Goal: Task Accomplishment & Management: Complete application form

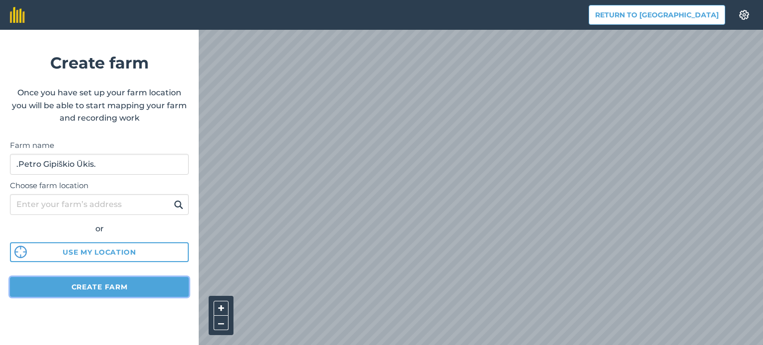
click at [133, 290] on button "Create farm" at bounding box center [99, 287] width 179 height 20
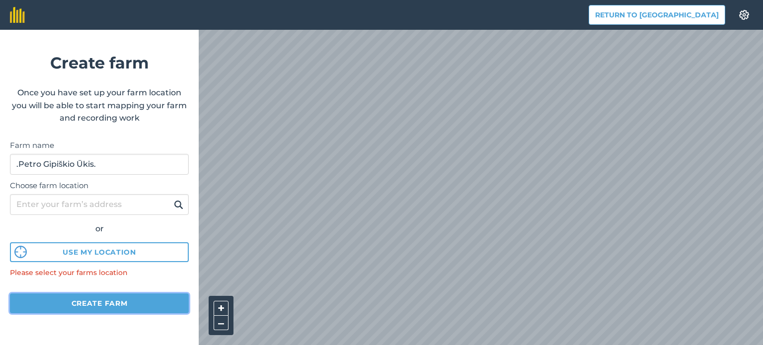
click at [119, 295] on button "Create farm" at bounding box center [99, 304] width 179 height 20
click at [178, 206] on img at bounding box center [178, 205] width 9 height 12
click at [409, 23] on div "Return to Agreena Settings Create farm Once you have set up your farm location …" at bounding box center [381, 15] width 763 height 30
click at [446, 22] on div "Return to Agreena Settings Create farm Once you have set up your farm location …" at bounding box center [381, 15] width 763 height 30
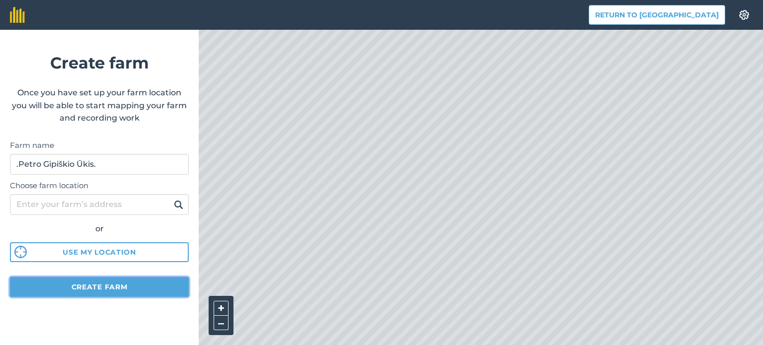
click at [104, 289] on button "Create farm" at bounding box center [99, 287] width 179 height 20
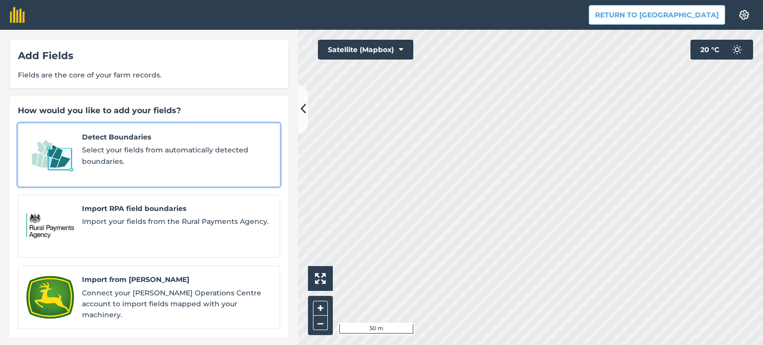
click at [124, 154] on span "Select your fields from automatically detected boundaries." at bounding box center [177, 156] width 190 height 22
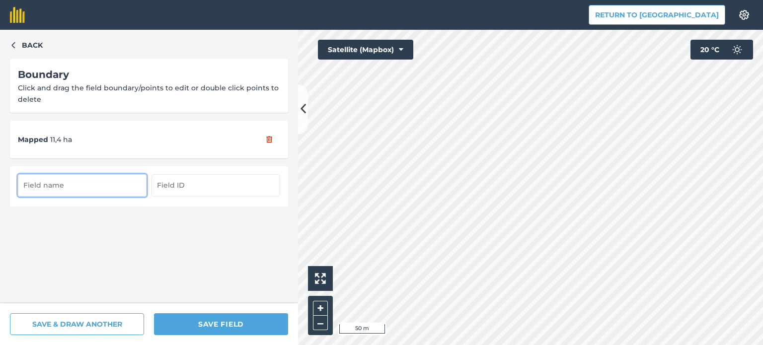
click at [77, 186] on input "text" at bounding box center [82, 185] width 129 height 22
type input "Kraupiai"
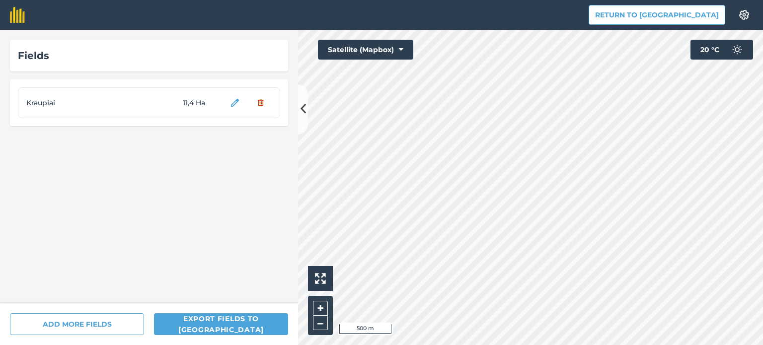
click at [358, 47] on div "Click to start drawing i 500 m + – Satellite (Mapbox) 20 ° C" at bounding box center [530, 187] width 465 height 315
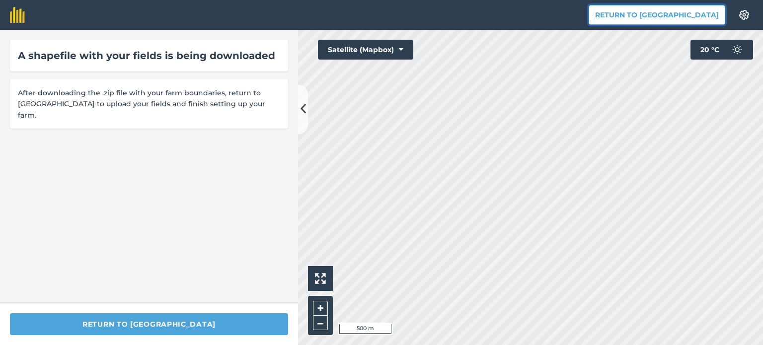
click at [667, 14] on button "Return to [GEOGRAPHIC_DATA]" at bounding box center [657, 15] width 137 height 20
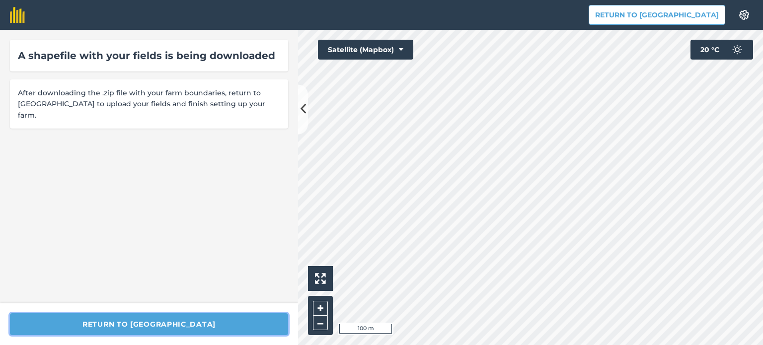
click at [161, 325] on button "Return to [GEOGRAPHIC_DATA]" at bounding box center [149, 324] width 278 height 22
